Goal: Task Accomplishment & Management: Manage account settings

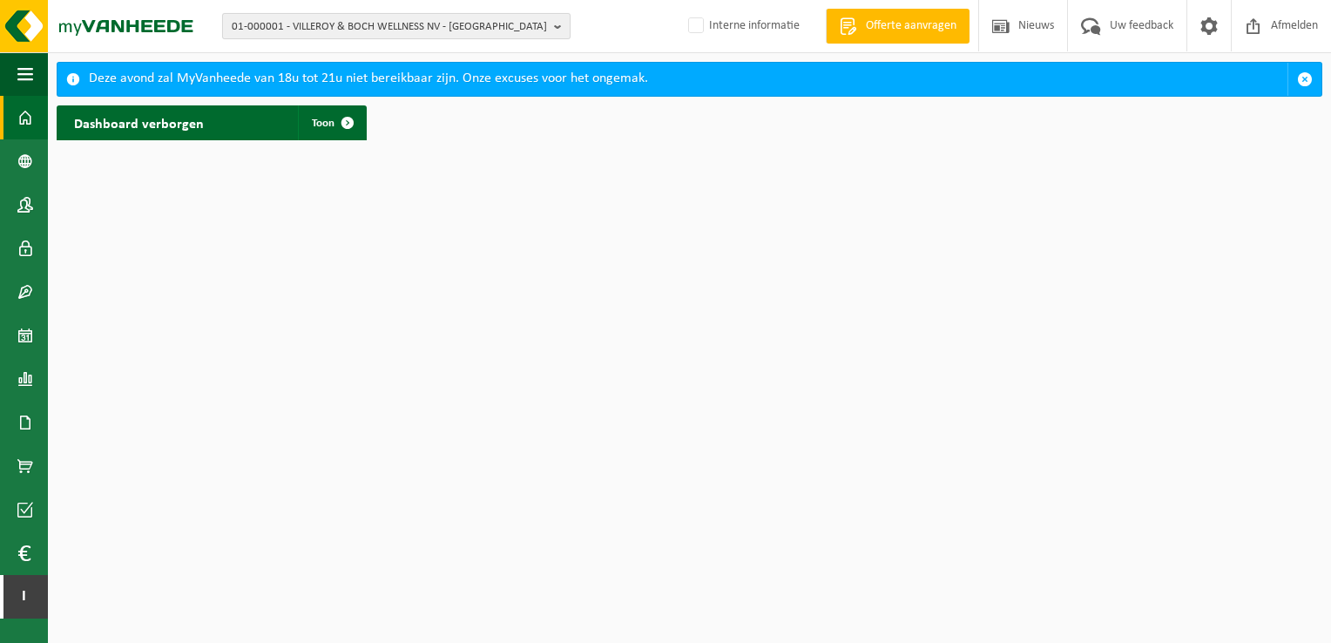
click at [337, 27] on span "01-000001 - VILLEROY & BOCH WELLNESS NV - [GEOGRAPHIC_DATA]" at bounding box center [389, 27] width 315 height 26
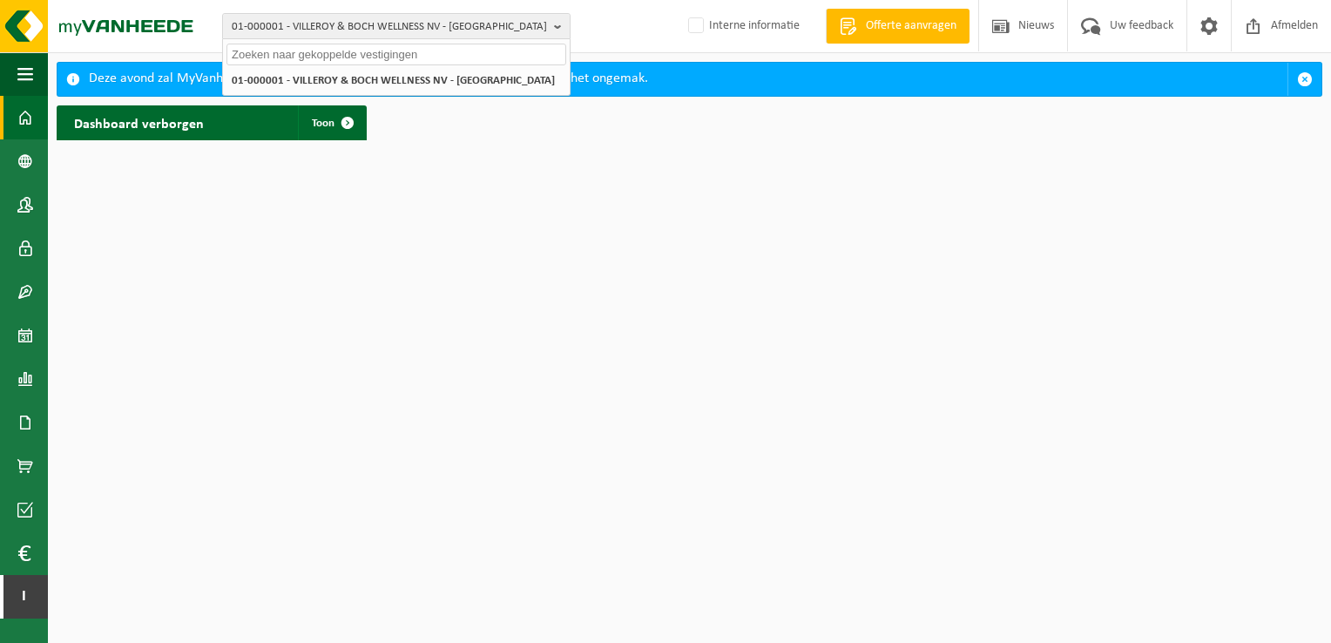
click at [341, 56] on input "text" at bounding box center [396, 55] width 340 height 22
paste input "01-103885"
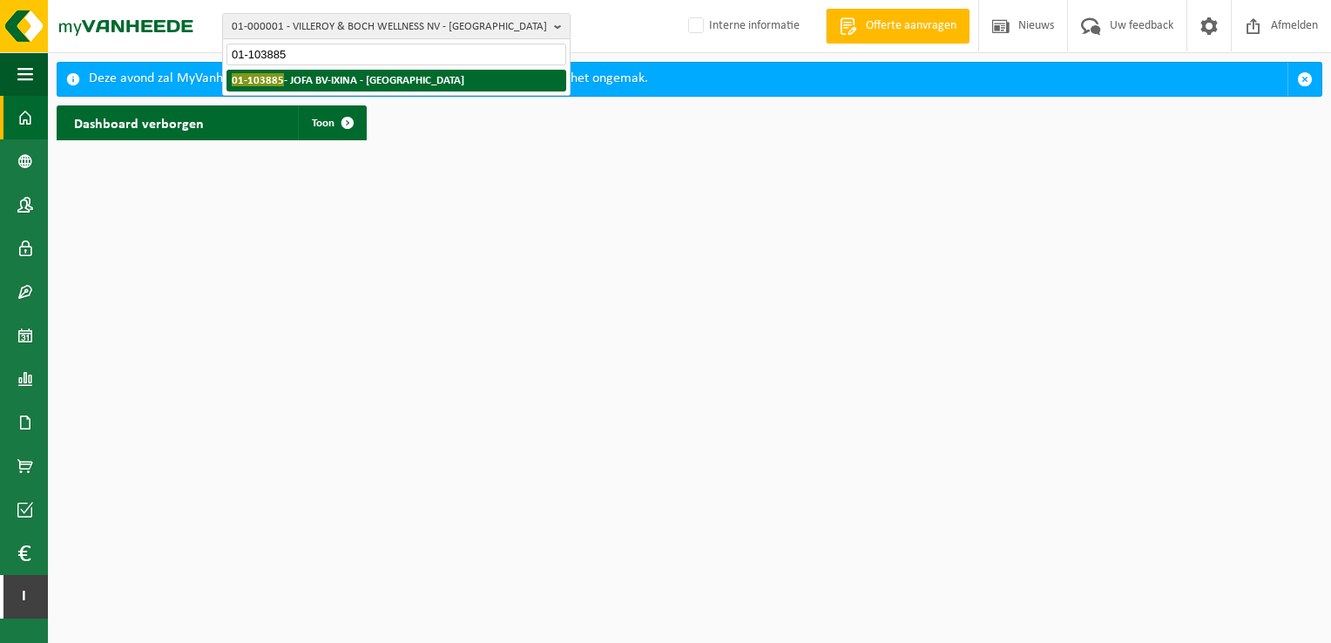
type input "01-103885"
click at [361, 77] on strong "01-103885 - JOFA BV-IXINA - ROESELARE" at bounding box center [348, 79] width 233 height 13
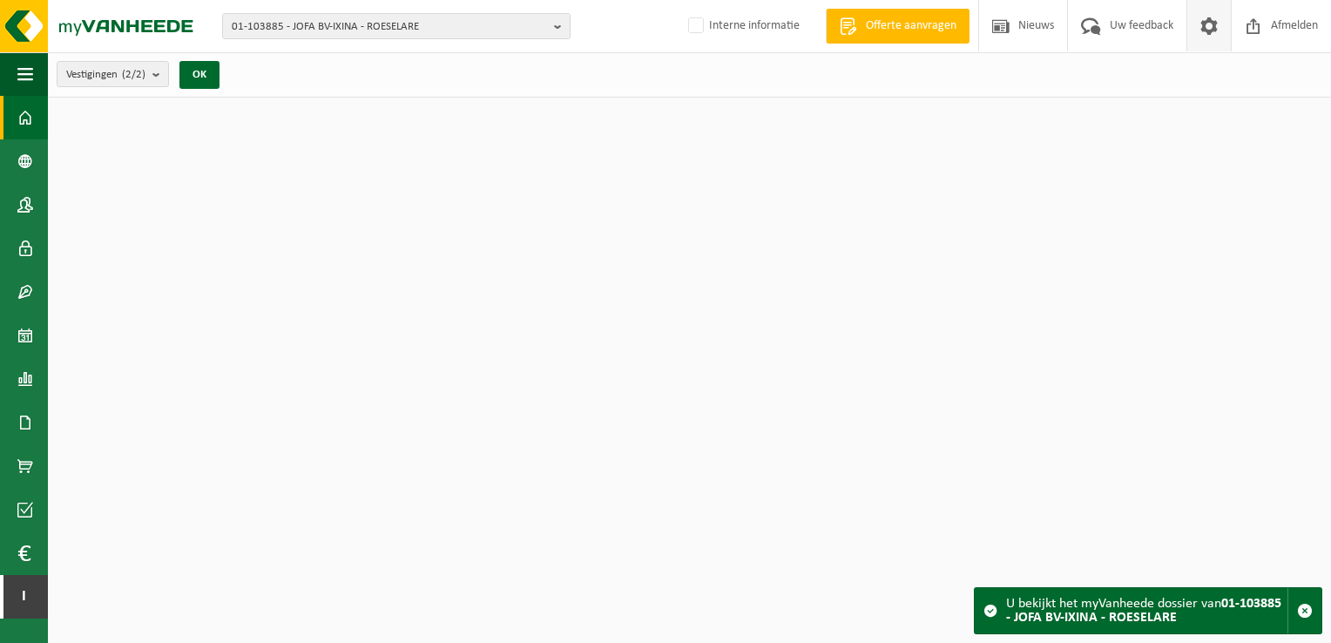
click at [1201, 30] on span at bounding box center [1209, 25] width 26 height 51
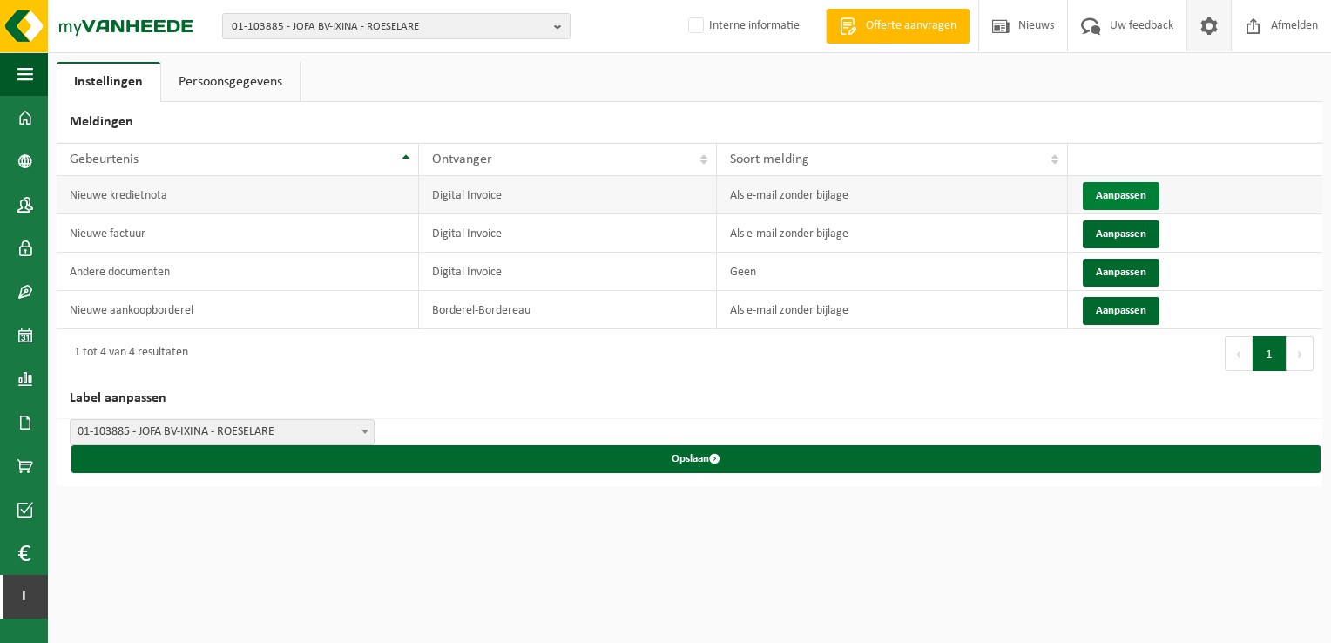
click at [1104, 196] on button "Aanpassen" at bounding box center [1121, 196] width 77 height 28
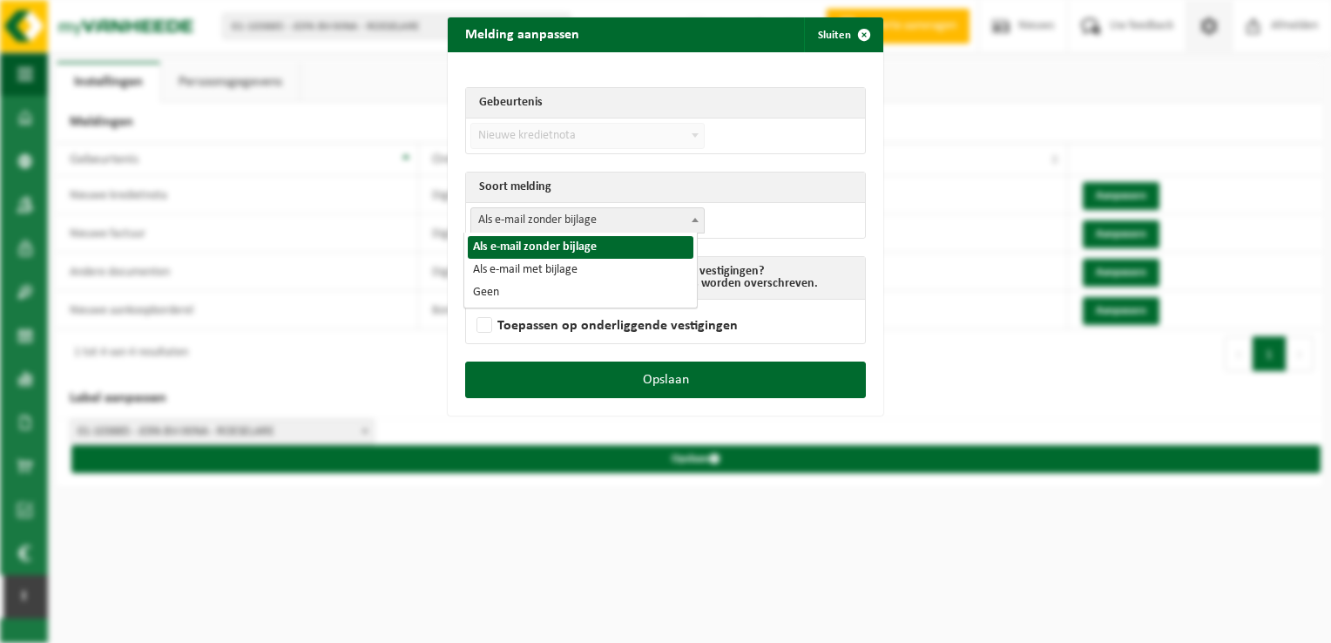
click at [618, 225] on span "Als e-mail zonder bijlage" at bounding box center [587, 220] width 233 height 24
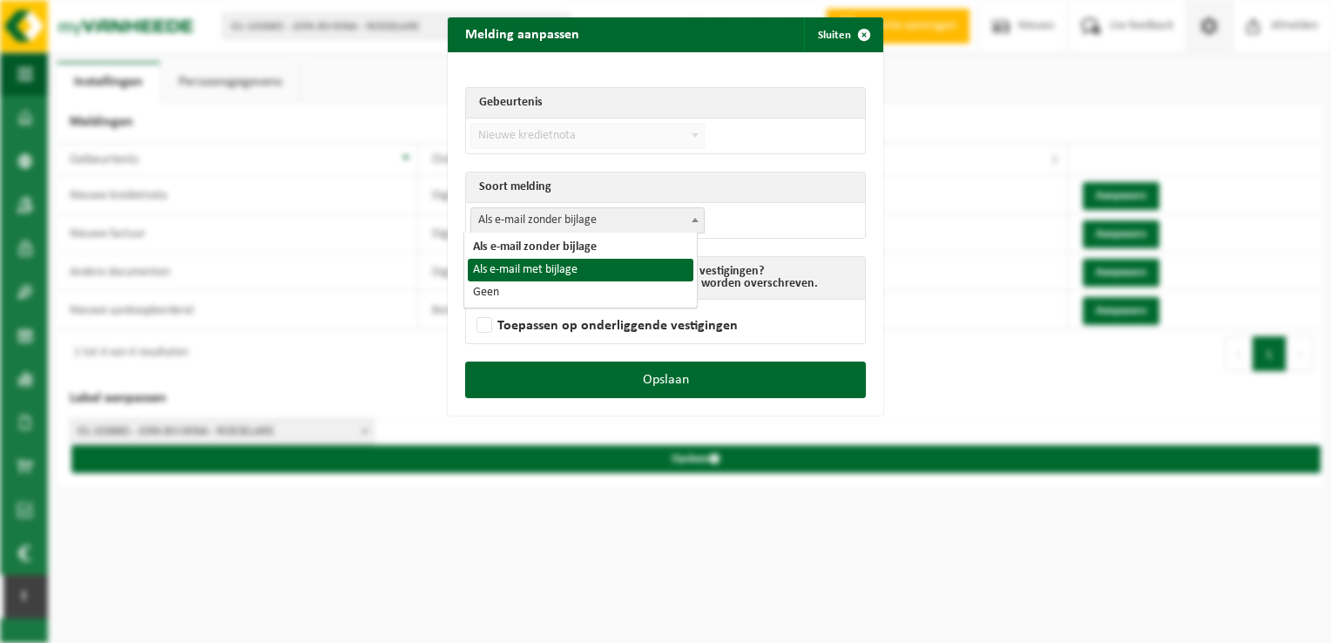
select select "3"
drag, startPoint x: 581, startPoint y: 320, endPoint x: 587, endPoint y: 345, distance: 26.0
click at [582, 325] on label "Toepassen op onderliggende vestigingen" at bounding box center [605, 326] width 265 height 26
click at [582, 304] on input "Toepassen op onderliggende vestigingen" at bounding box center [687, 303] width 436 height 1
checkbox input "true"
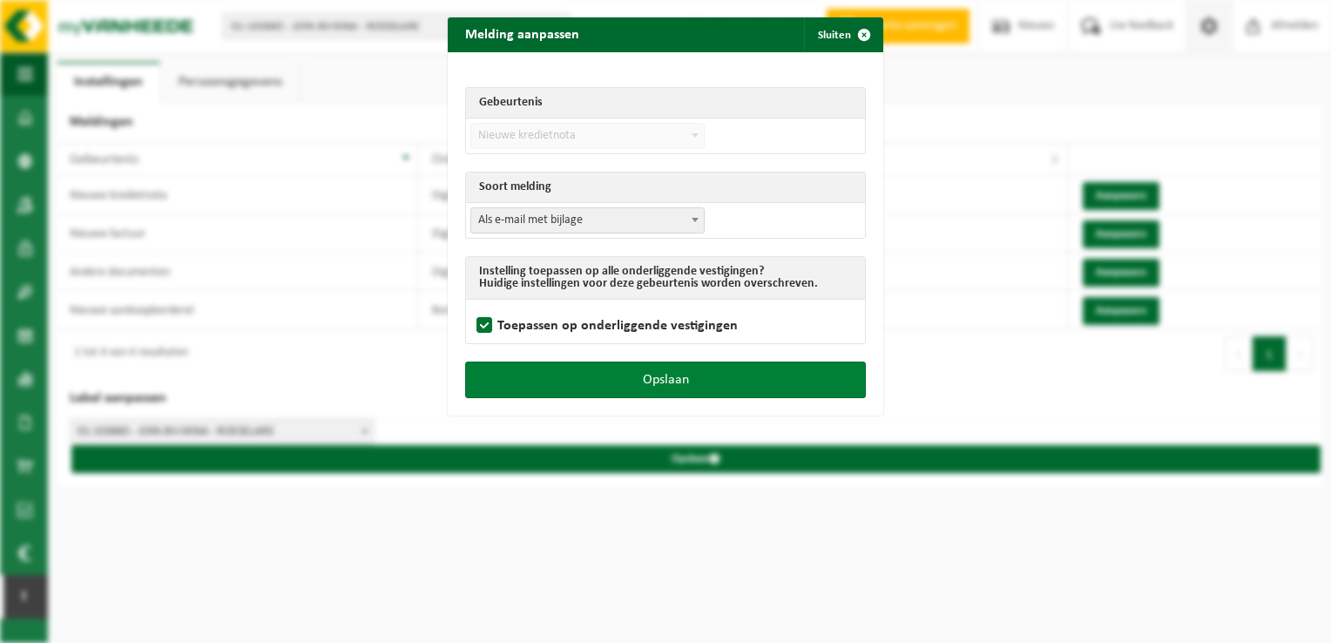
click at [598, 376] on button "Opslaan" at bounding box center [665, 379] width 401 height 37
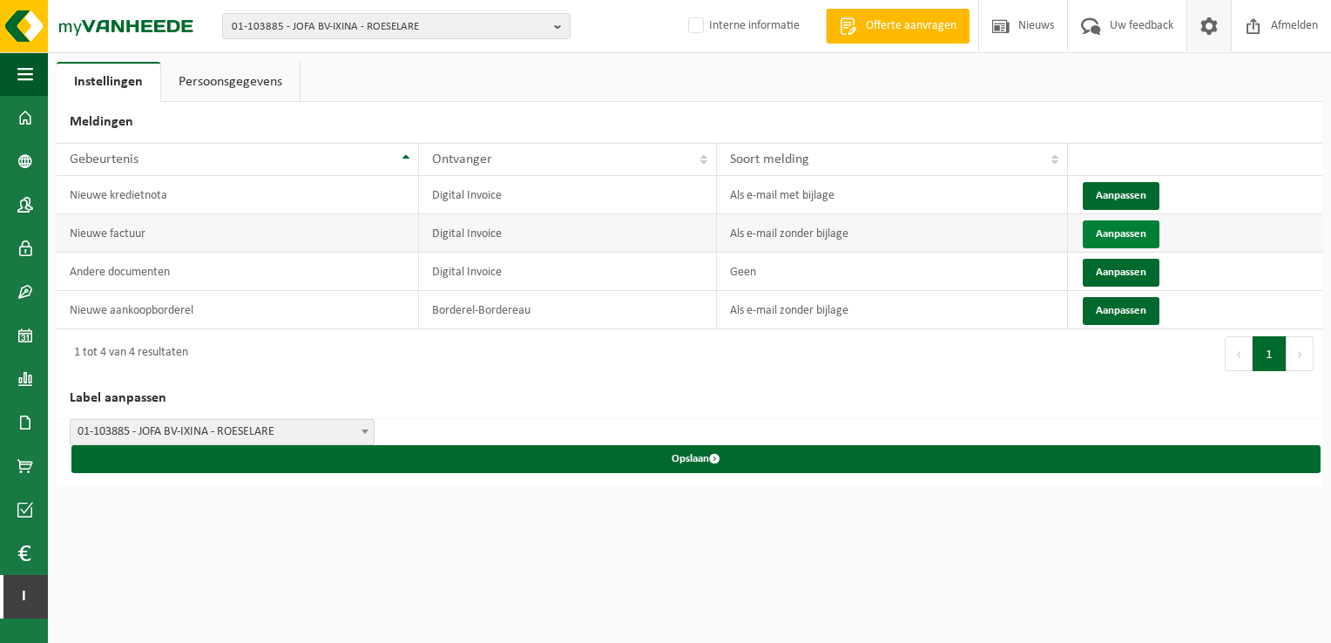
click at [1111, 227] on button "Aanpassen" at bounding box center [1121, 234] width 77 height 28
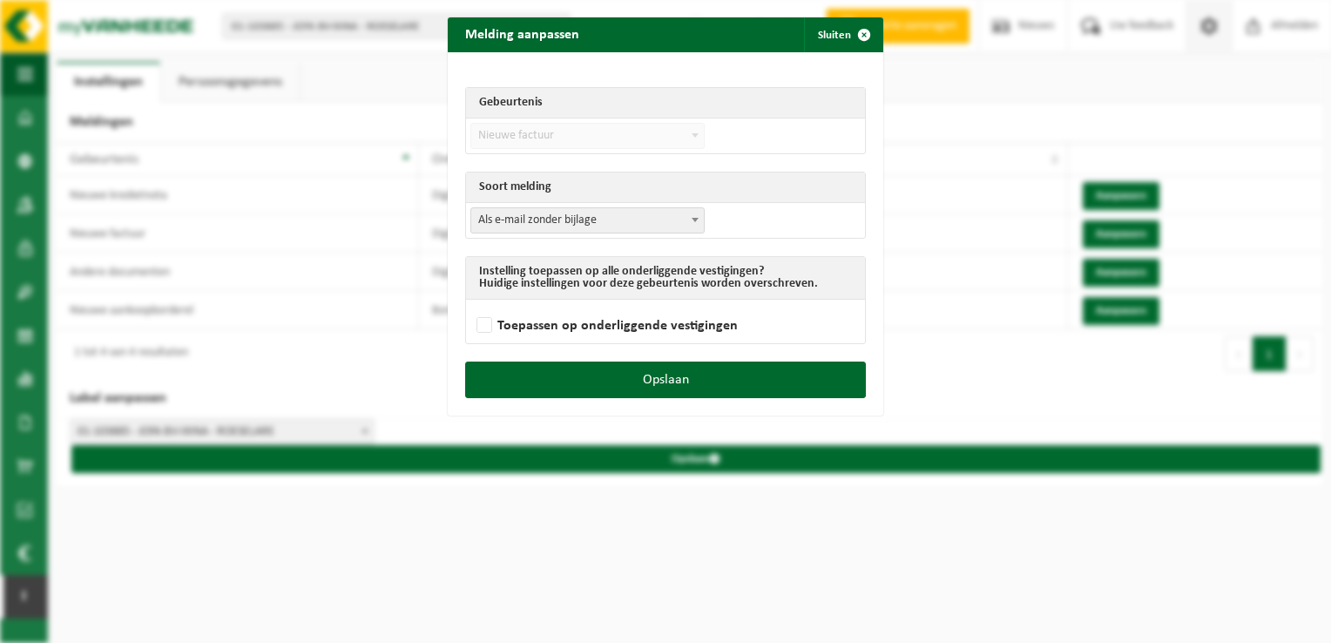
click at [567, 220] on span "Als e-mail zonder bijlage" at bounding box center [587, 220] width 233 height 24
select select "3"
click at [574, 325] on label "Toepassen op onderliggende vestigingen" at bounding box center [605, 326] width 265 height 26
click at [574, 304] on input "Toepassen op onderliggende vestigingen" at bounding box center [687, 303] width 436 height 1
checkbox input "true"
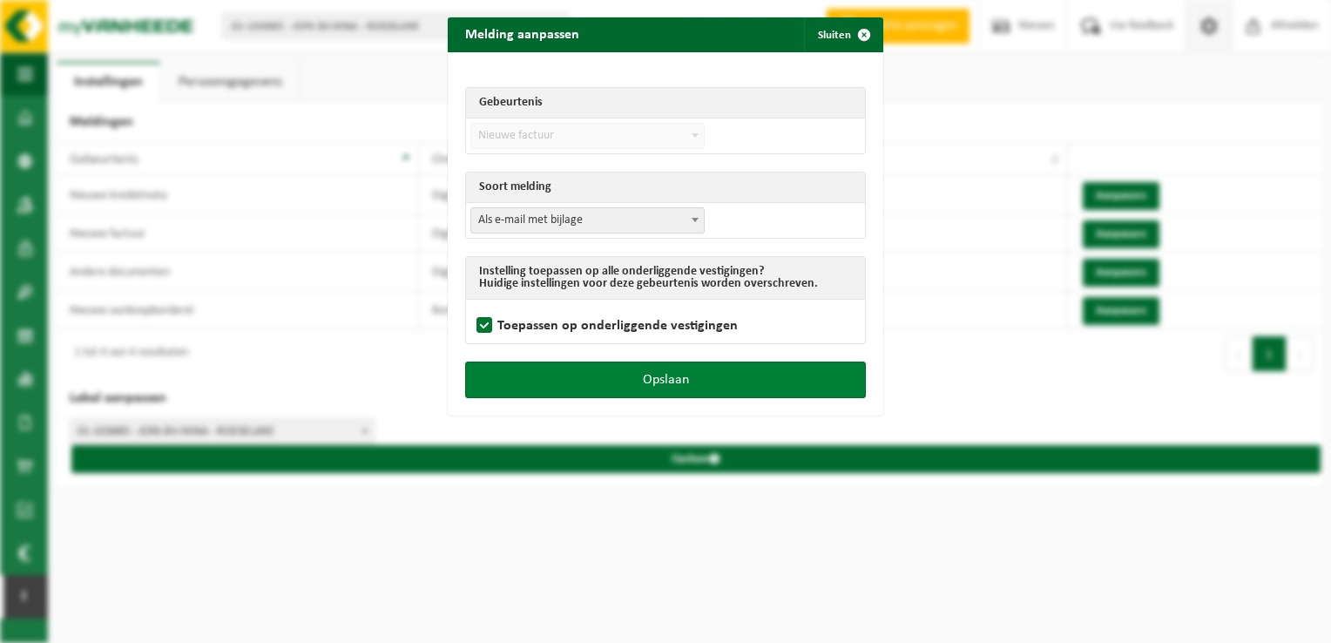
click at [599, 378] on button "Opslaan" at bounding box center [665, 379] width 401 height 37
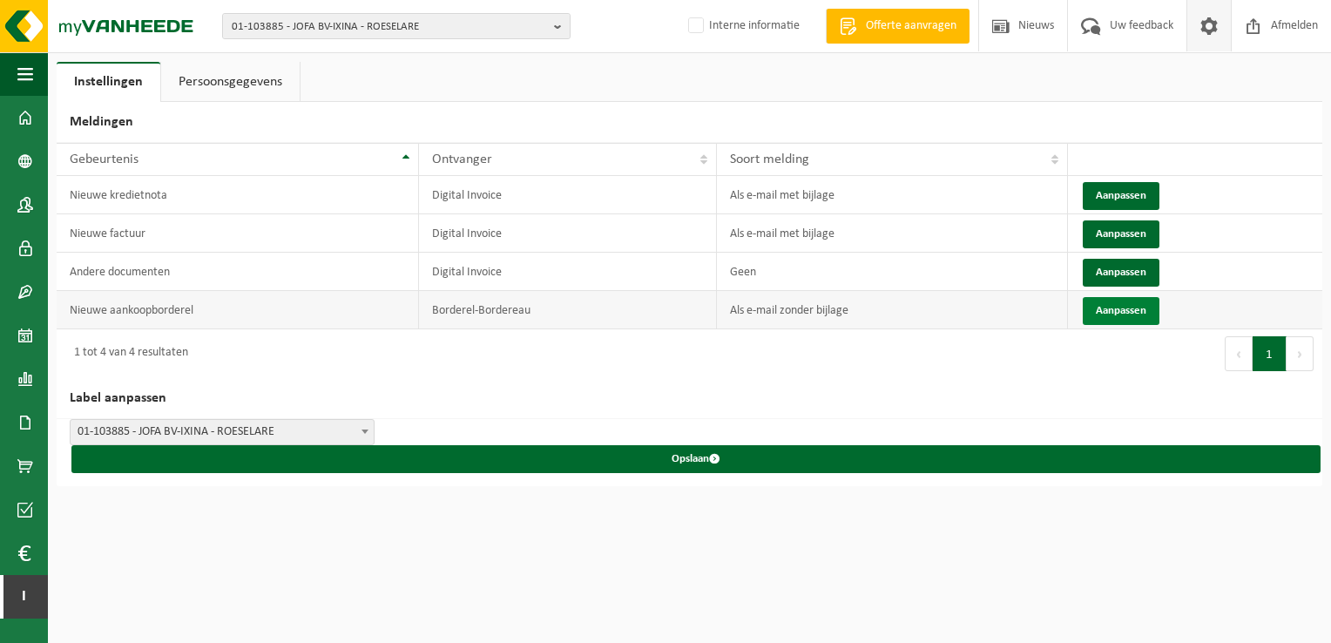
click at [1106, 301] on button "Aanpassen" at bounding box center [1121, 311] width 77 height 28
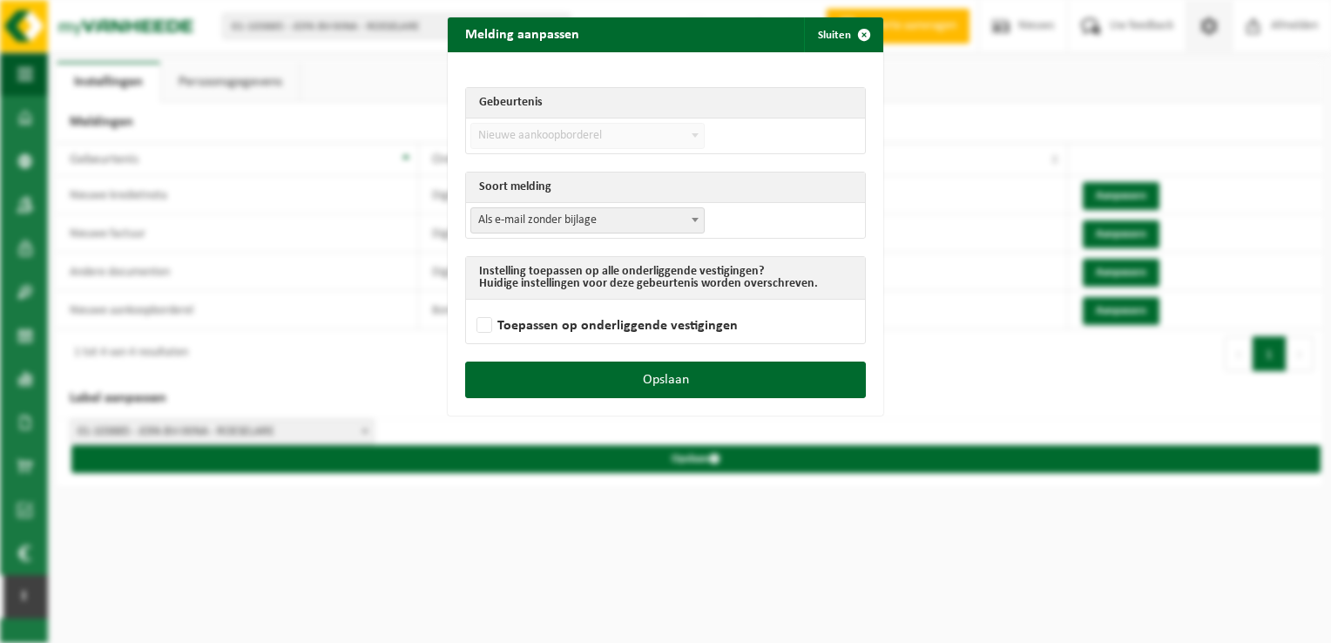
click at [546, 213] on span "Als e-mail zonder bijlage" at bounding box center [587, 220] width 233 height 24
select select "3"
click at [544, 322] on label "Toepassen op onderliggende vestigingen" at bounding box center [605, 326] width 265 height 26
click at [544, 304] on input "Toepassen op onderliggende vestigingen" at bounding box center [687, 303] width 436 height 1
checkbox input "true"
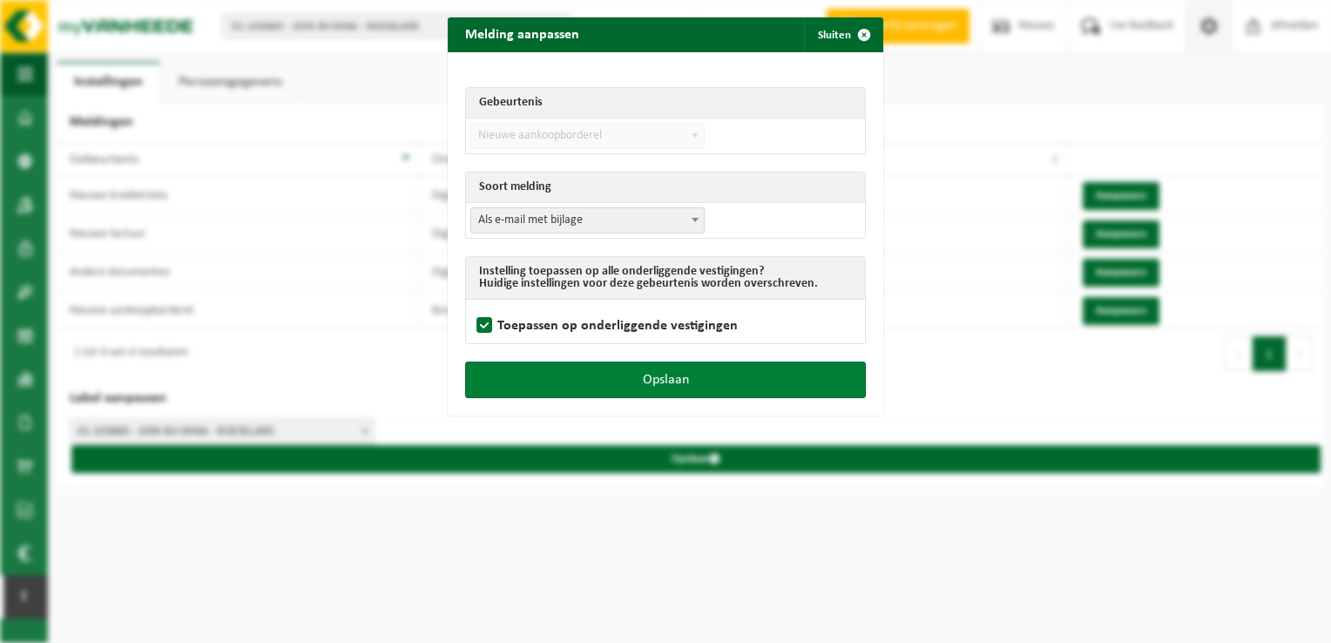
click at [570, 382] on button "Opslaan" at bounding box center [665, 379] width 401 height 37
